Goal: Go to known website: Access a specific website the user already knows

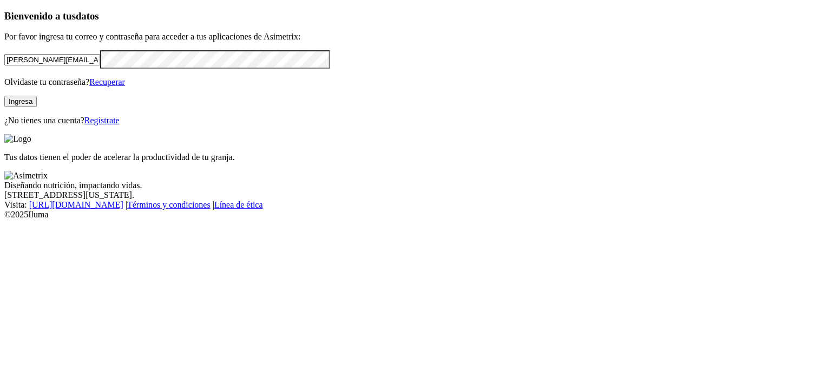
click at [37, 107] on button "Ingresa" at bounding box center [20, 101] width 32 height 11
